Goal: Complete application form

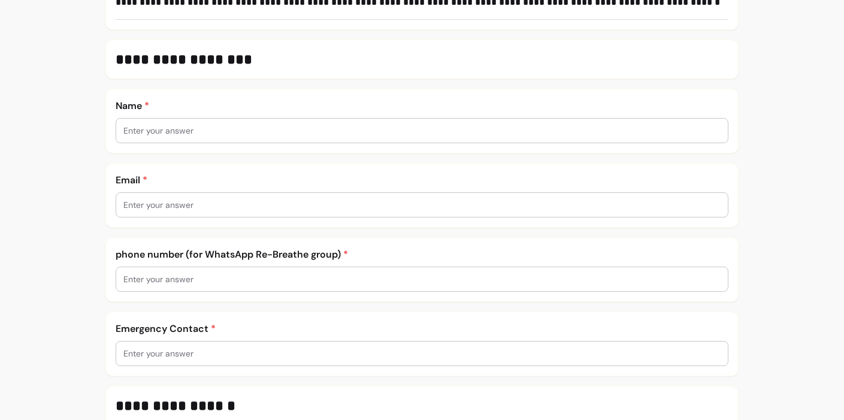
scroll to position [283, 0]
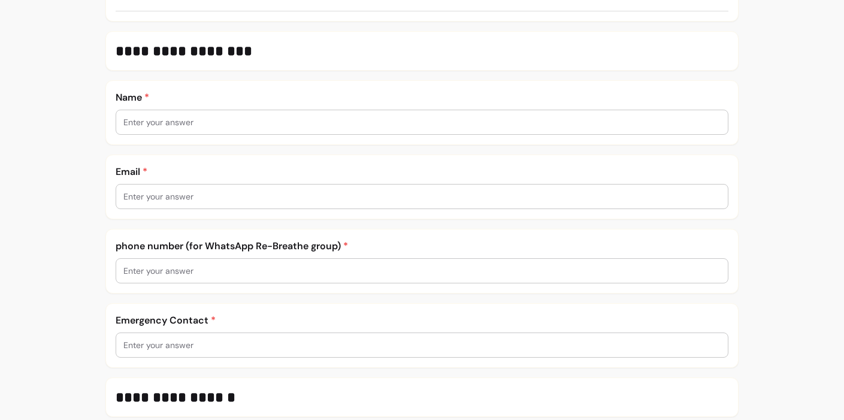
click at [126, 120] on input "text" at bounding box center [421, 122] width 597 height 12
type input "[PERSON_NAME]"
click at [126, 194] on input "text" at bounding box center [421, 196] width 597 height 12
type input "[PERSON_NAME][EMAIL_ADDRESS][DOMAIN_NAME]"
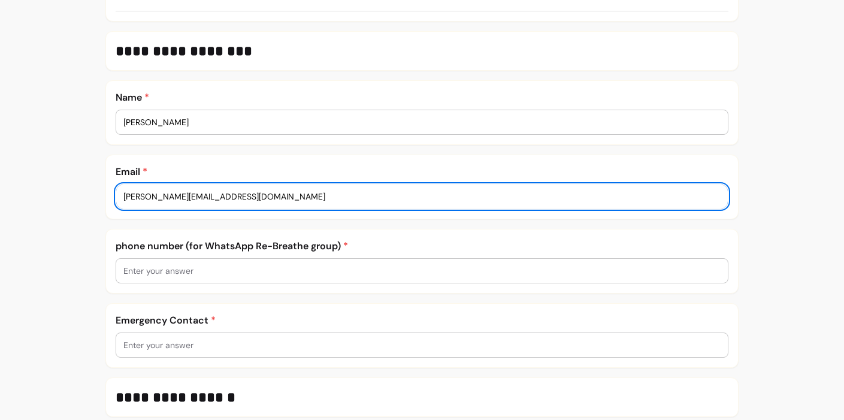
click at [127, 268] on input "text" at bounding box center [421, 271] width 597 height 12
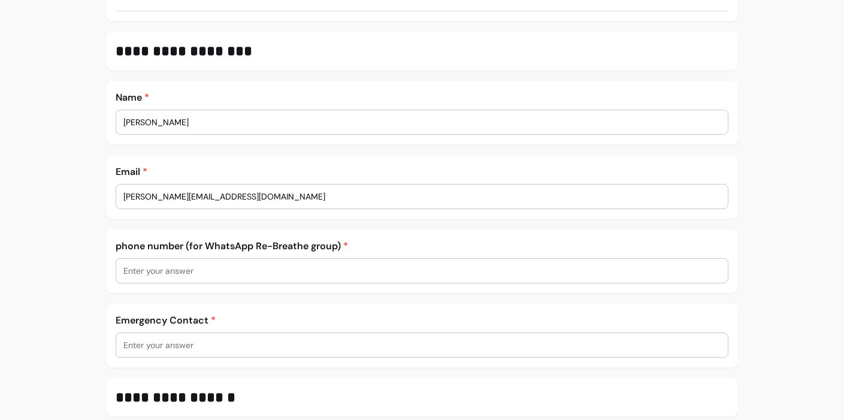
type input "07720190722"
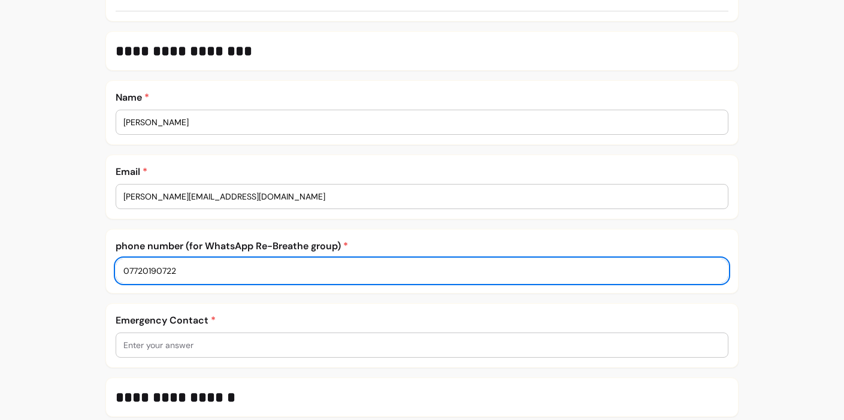
click at [127, 343] on input "text" at bounding box center [421, 345] width 597 height 12
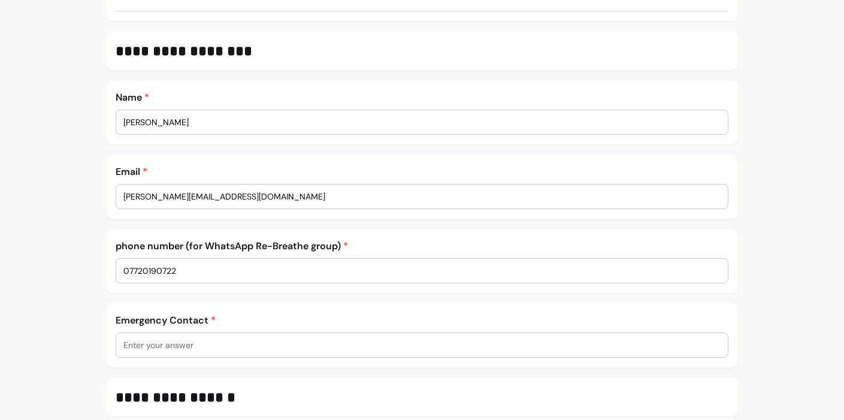
type input "[PERSON_NAME] 07955056478"
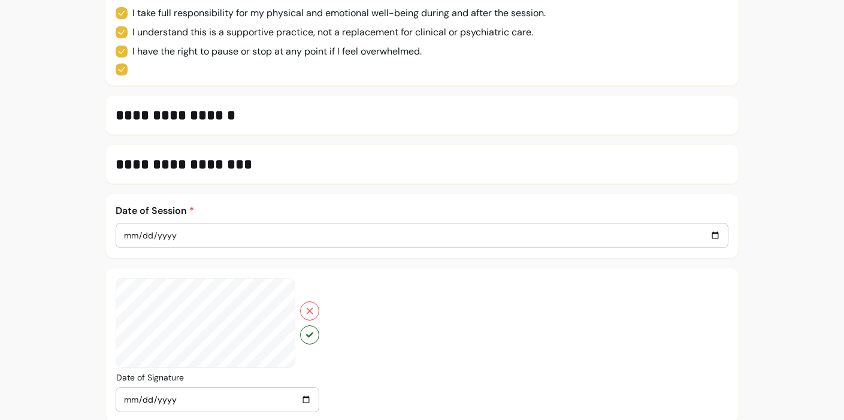
scroll to position [836, 0]
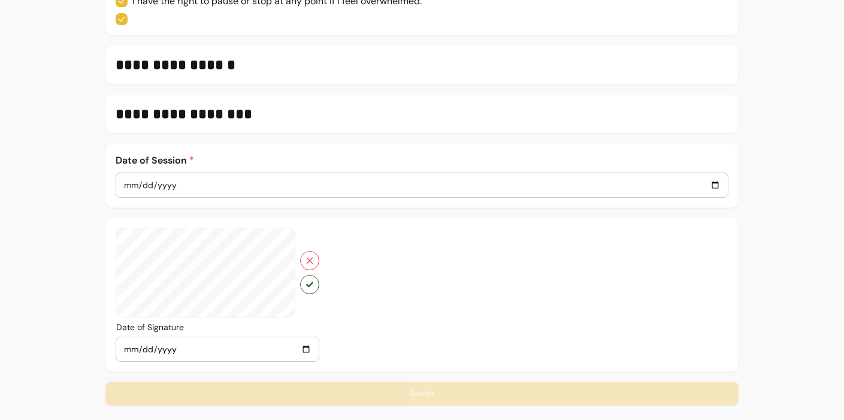
click at [124, 184] on input "date" at bounding box center [421, 184] width 597 height 13
type input "0002-10-08"
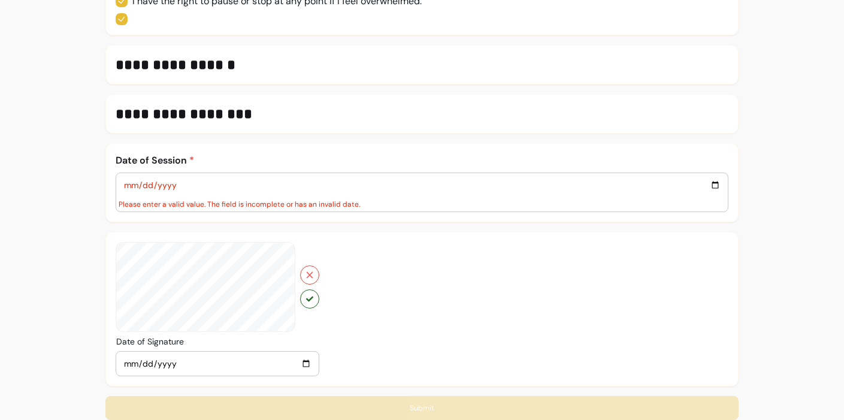
click at [717, 187] on input "date" at bounding box center [421, 184] width 597 height 13
type input "[DATE]"
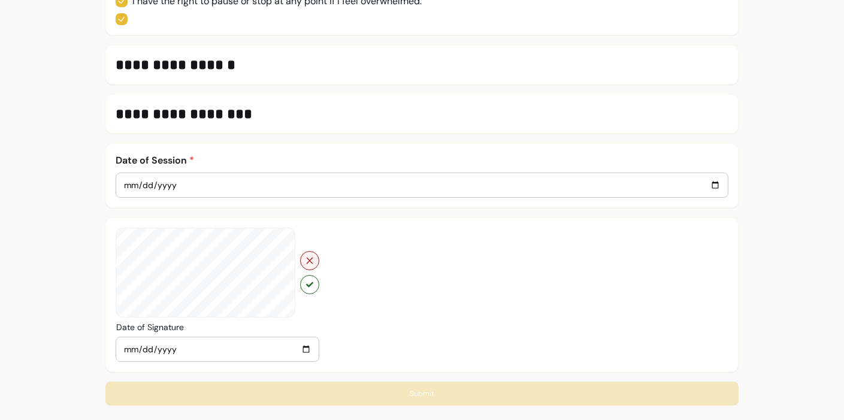
click at [308, 257] on icon "button" at bounding box center [310, 261] width 10 height 10
click at [307, 286] on icon "button" at bounding box center [309, 284] width 7 height 7
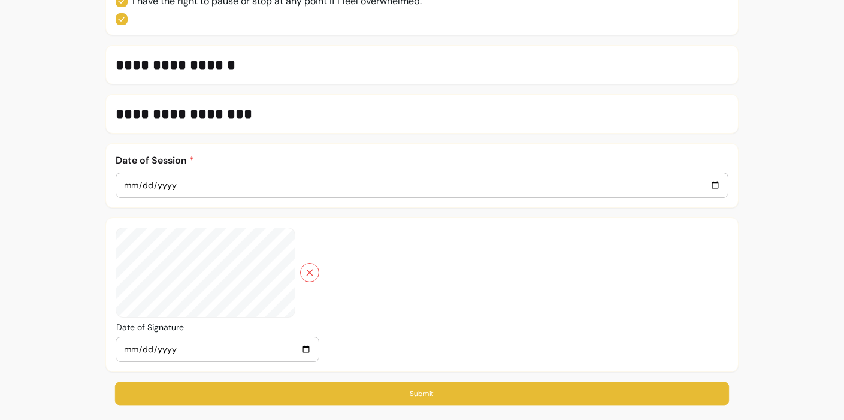
click at [413, 392] on button "Submit" at bounding box center [422, 393] width 614 height 23
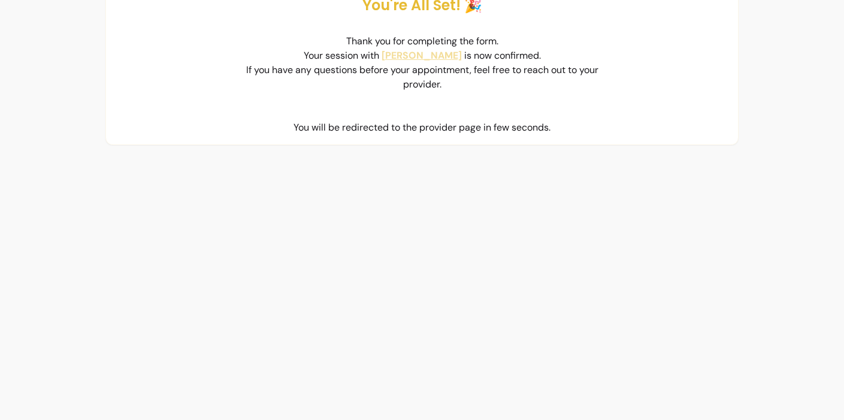
scroll to position [0, 0]
